Goal: Task Accomplishment & Management: Manage account settings

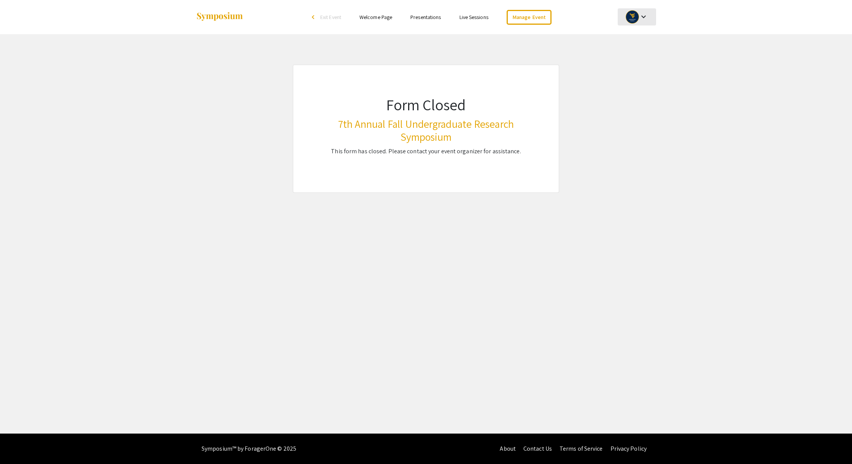
click at [644, 14] on mat-icon "keyboard_arrow_down" at bounding box center [643, 16] width 9 height 9
click at [640, 35] on button "My Account" at bounding box center [640, 38] width 47 height 18
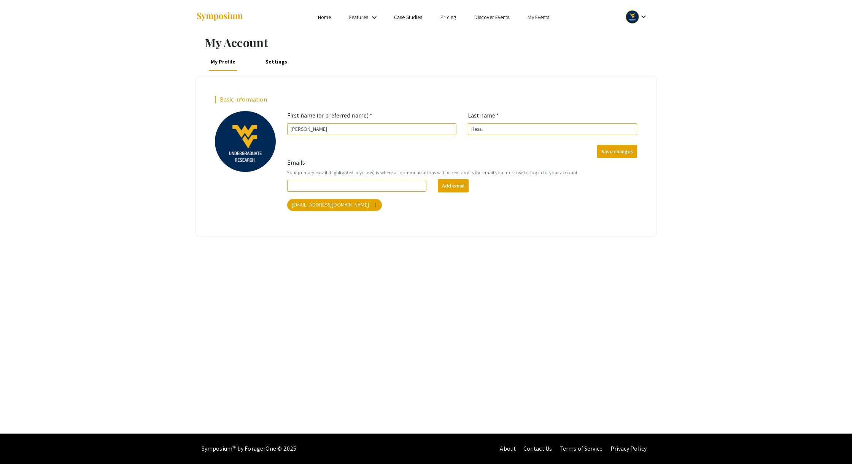
click at [537, 16] on link "My Events" at bounding box center [538, 17] width 22 height 7
click at [541, 34] on button "Events I've organized" at bounding box center [550, 34] width 65 height 18
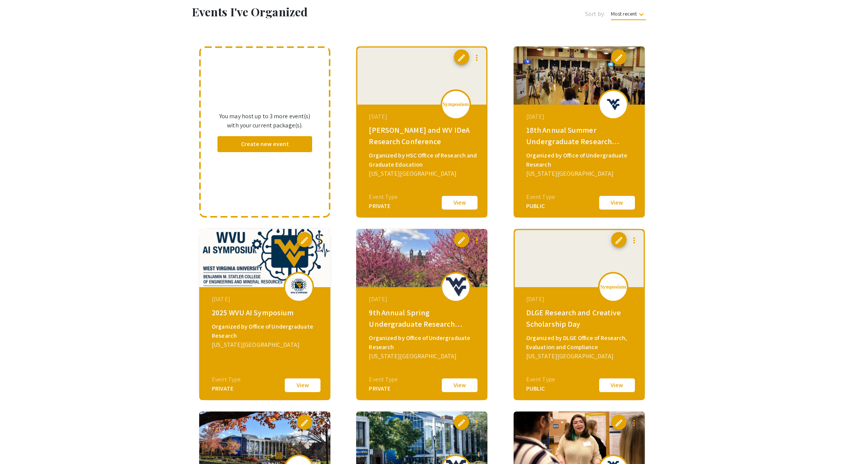
scroll to position [38, 0]
click at [626, 175] on div "[US_STATE][GEOGRAPHIC_DATA]" at bounding box center [580, 174] width 108 height 9
click at [619, 209] on button "View" at bounding box center [617, 203] width 38 height 16
